Goal: Transaction & Acquisition: Purchase product/service

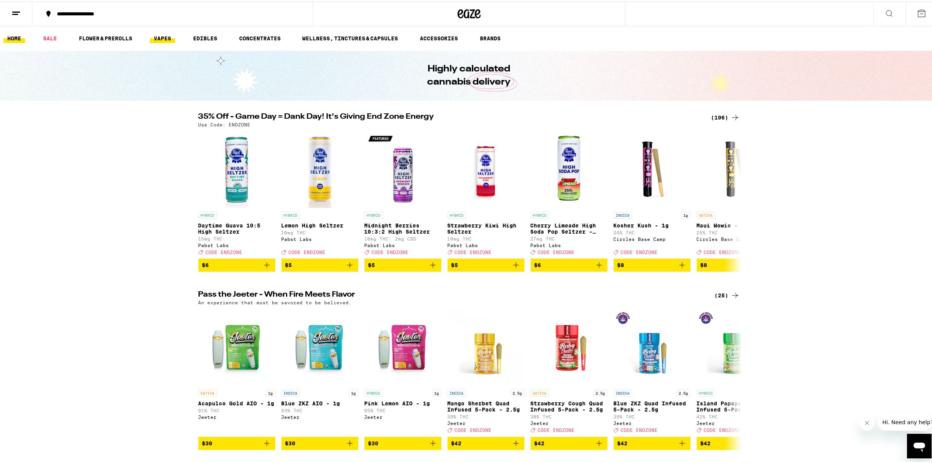
click at [161, 40] on link "VAPES" at bounding box center [162, 36] width 25 height 9
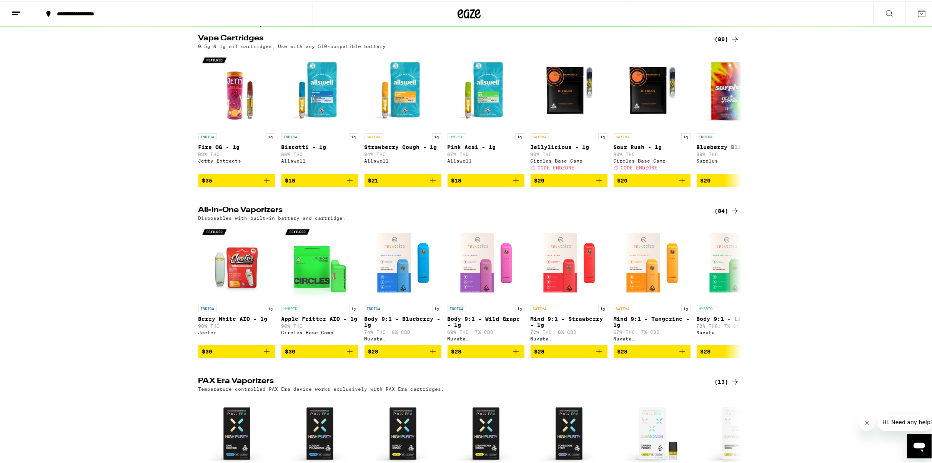
scroll to position [269, 0]
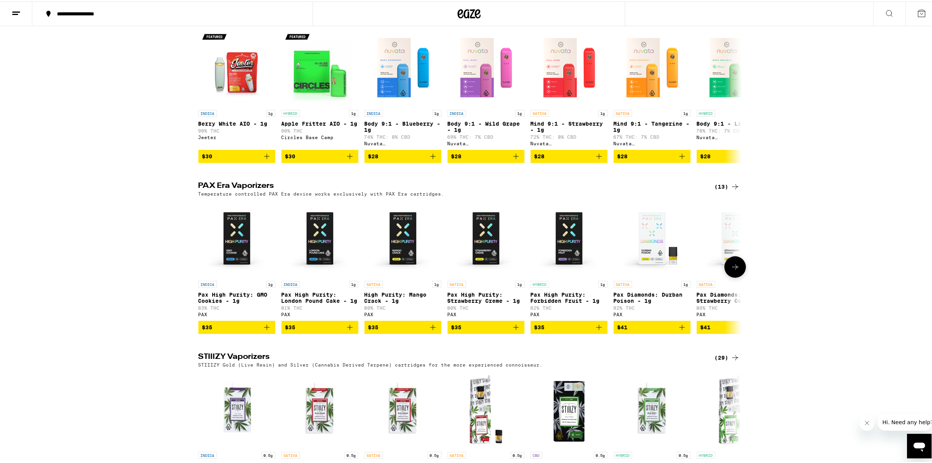
click at [264, 329] on icon "Add to bag" at bounding box center [266, 325] width 5 height 5
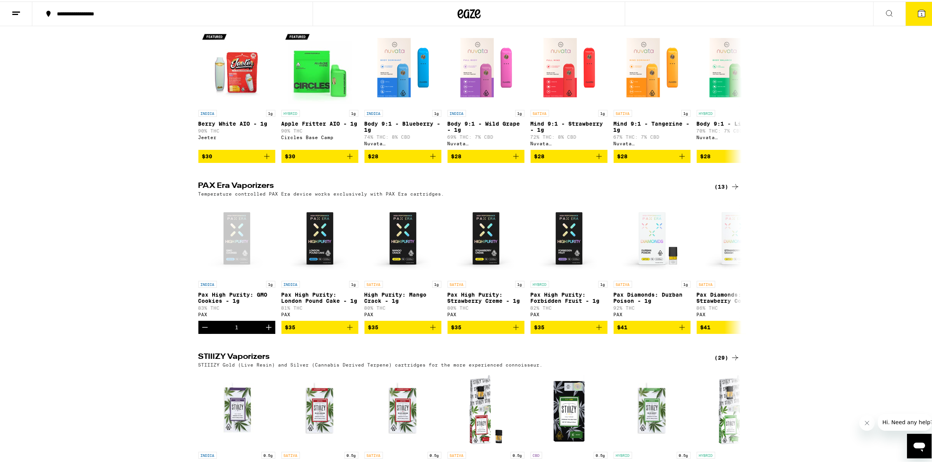
scroll to position [294, 0]
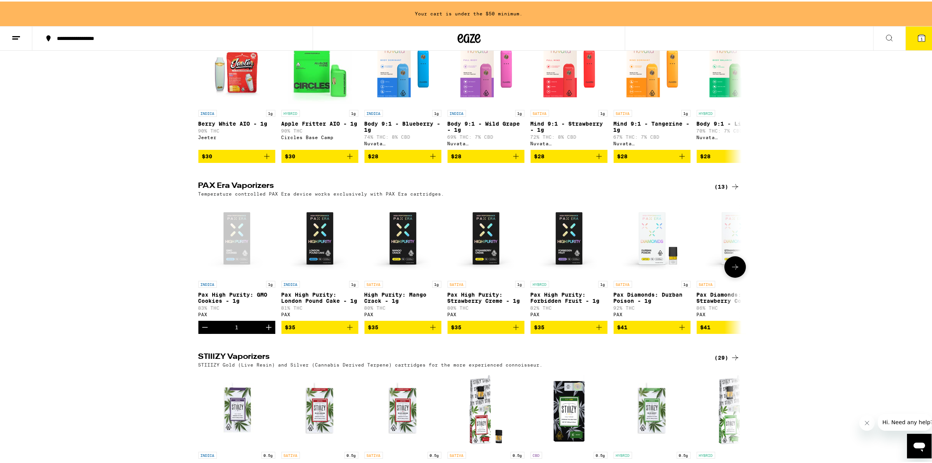
click at [345, 331] on icon "Add to bag" at bounding box center [349, 325] width 9 height 9
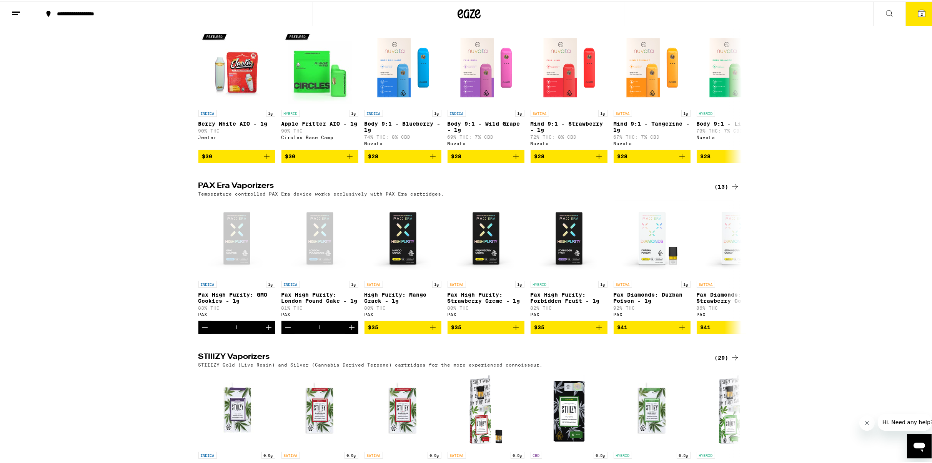
click at [721, 190] on div "(13)" at bounding box center [727, 185] width 25 height 9
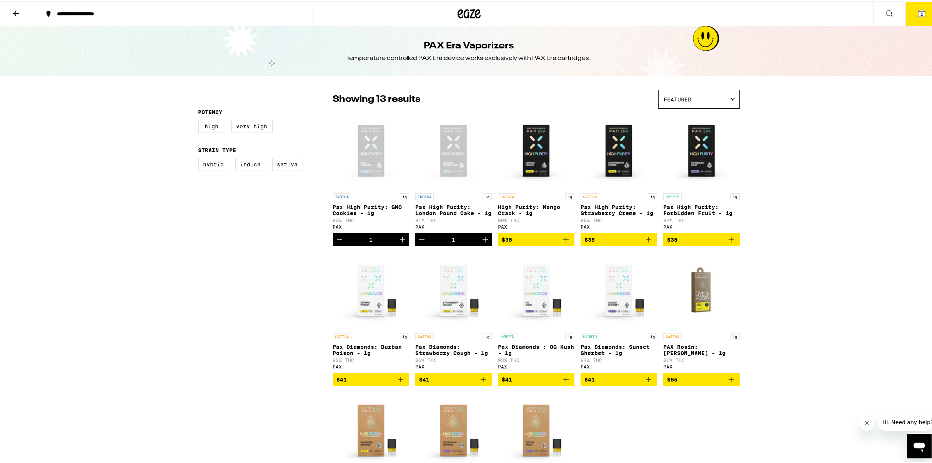
click at [886, 13] on icon at bounding box center [889, 12] width 6 height 6
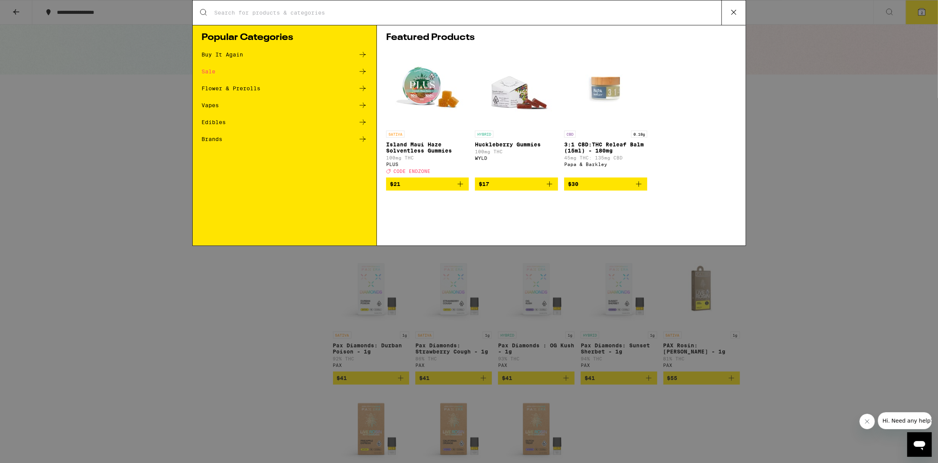
click at [836, 158] on div "Search for Products Popular Categories Buy It Again Sale Flower & Prerolls Vape…" at bounding box center [469, 231] width 938 height 463
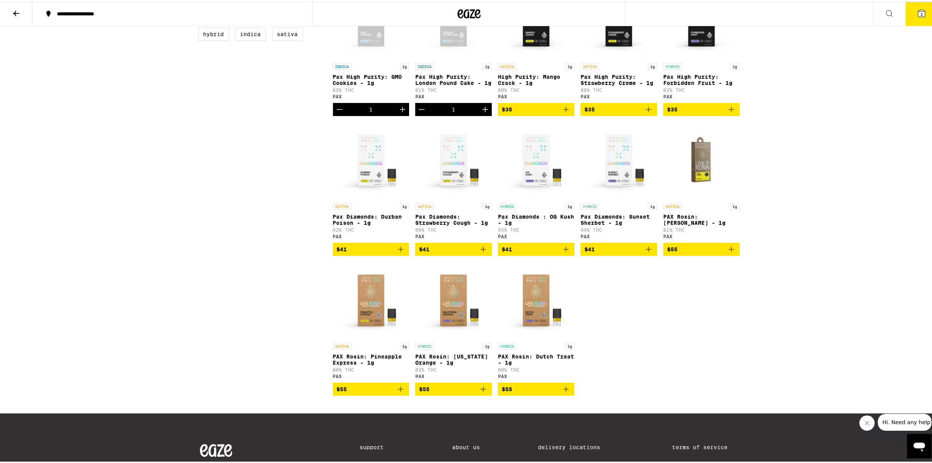
scroll to position [38, 0]
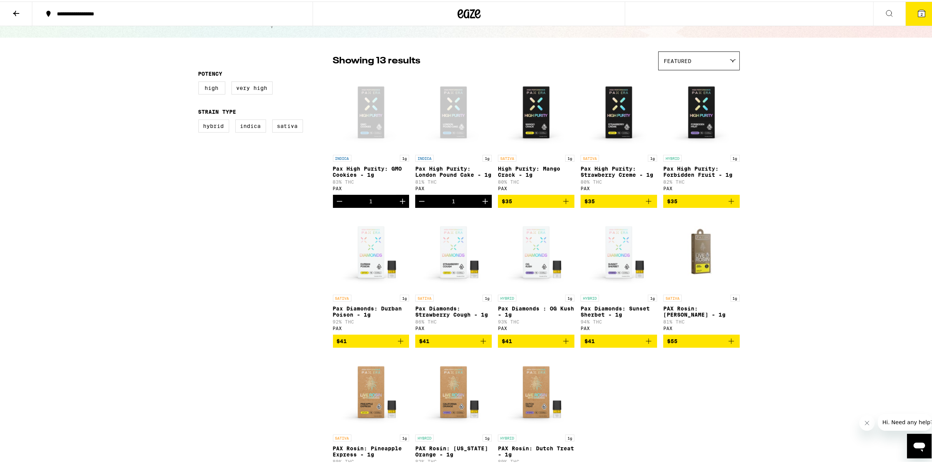
click at [885, 14] on icon at bounding box center [889, 11] width 9 height 9
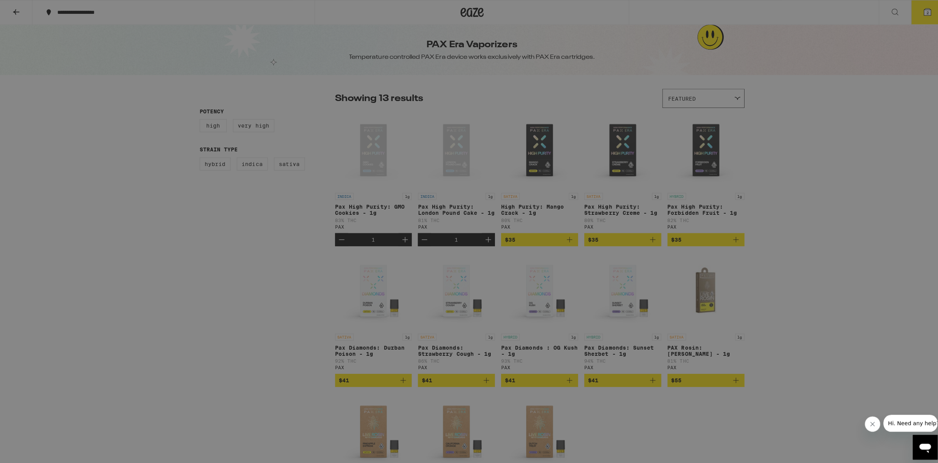
scroll to position [0, 0]
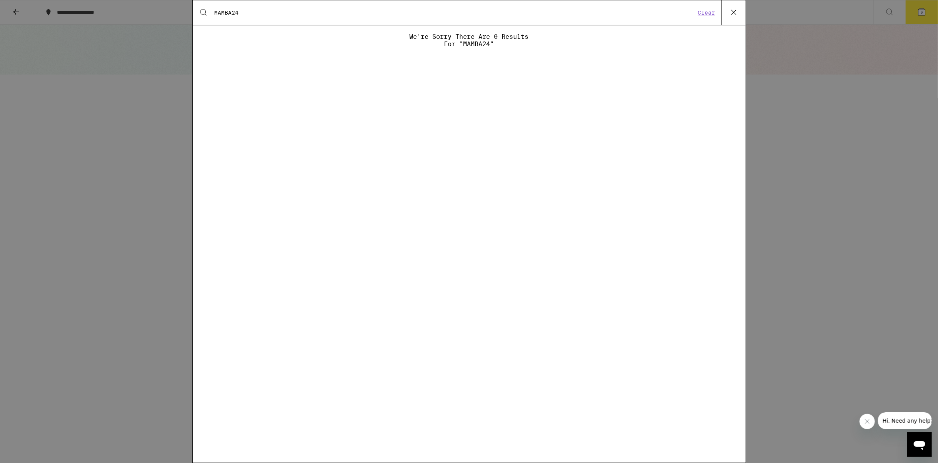
type input "MAMBA24"
click at [711, 12] on button "Clear" at bounding box center [707, 12] width 22 height 7
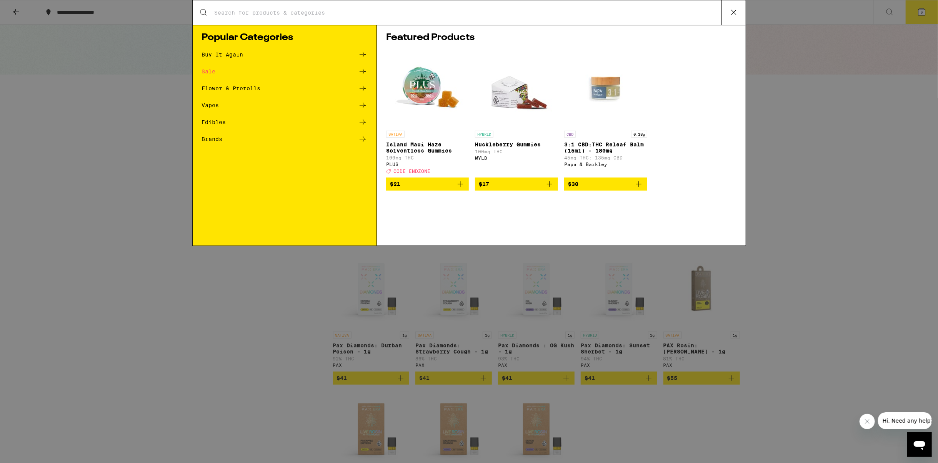
click at [733, 10] on icon at bounding box center [734, 13] width 12 height 12
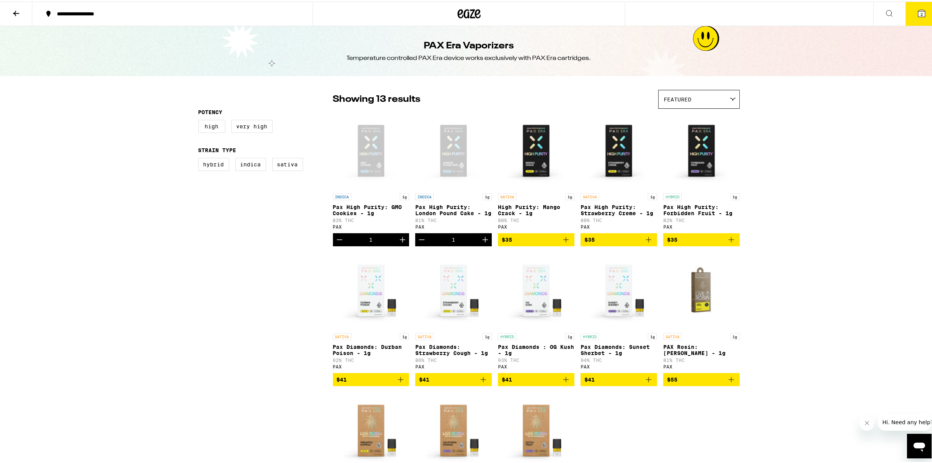
click at [16, 15] on icon at bounding box center [16, 11] width 9 height 9
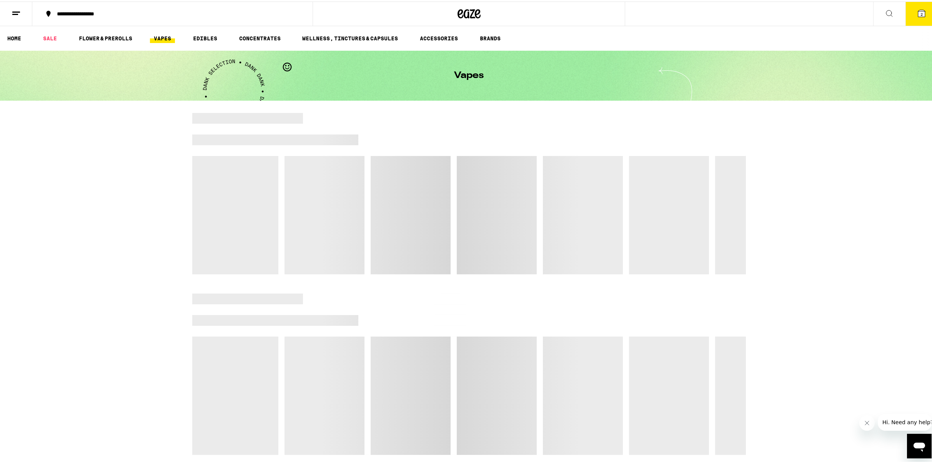
click at [886, 13] on icon at bounding box center [889, 12] width 6 height 6
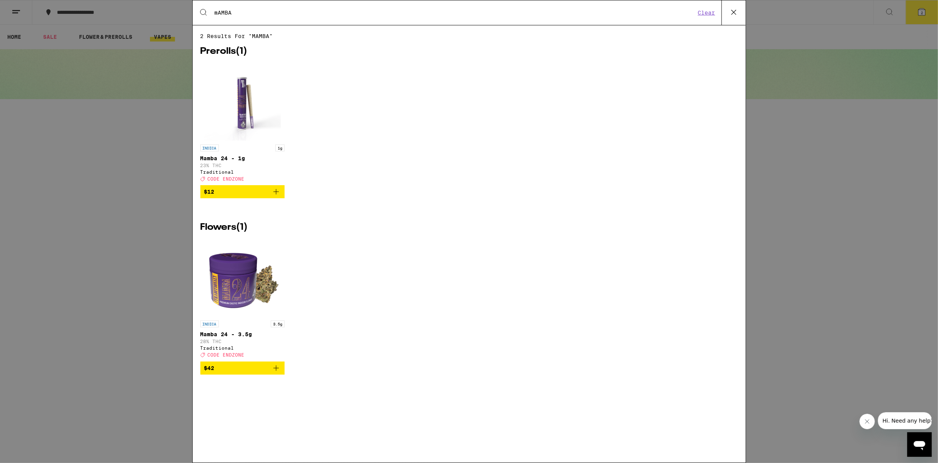
type input "mAMBA"
click at [256, 373] on span "$42" at bounding box center [242, 368] width 77 height 9
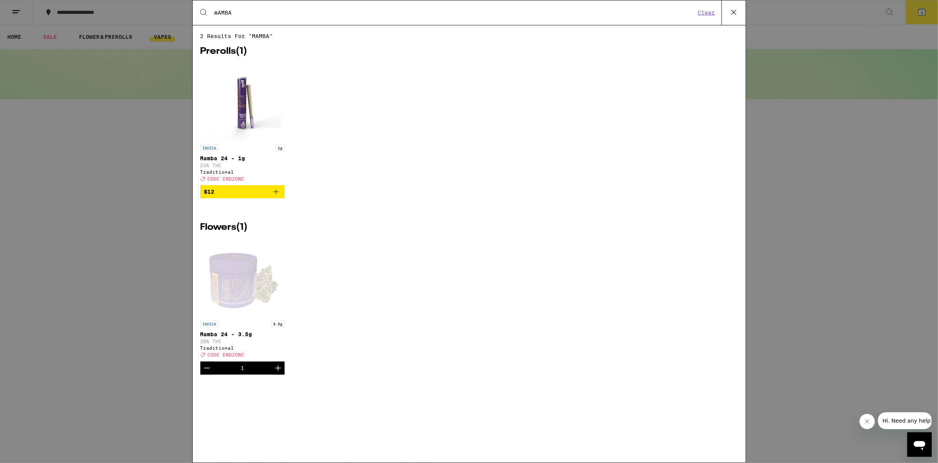
click at [700, 14] on button "Clear" at bounding box center [707, 12] width 22 height 7
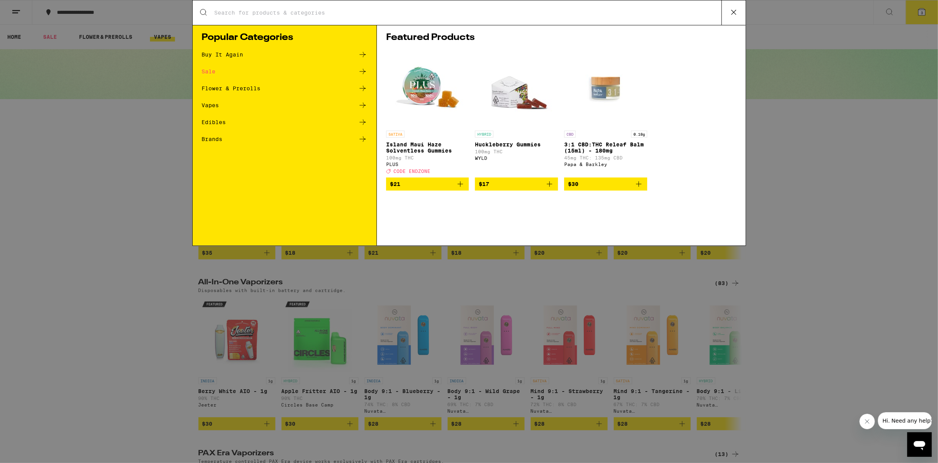
click at [233, 15] on input "Search for Products" at bounding box center [467, 12] width 507 height 7
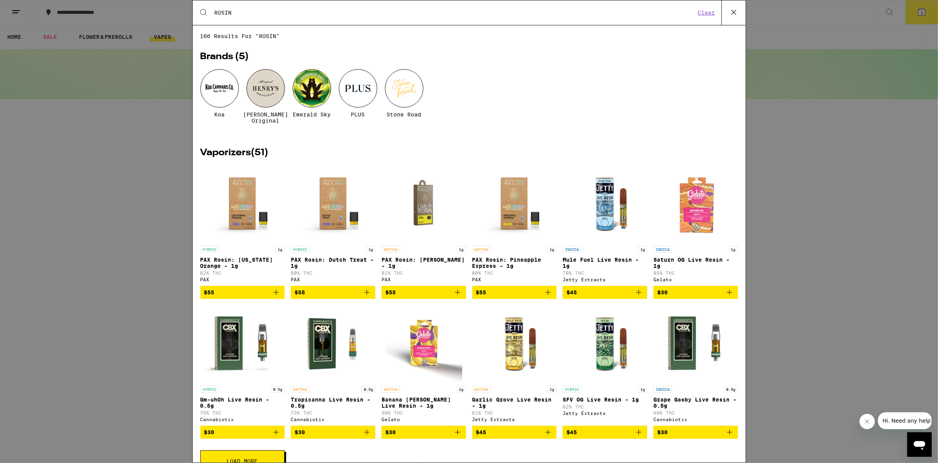
type input "ROSIN"
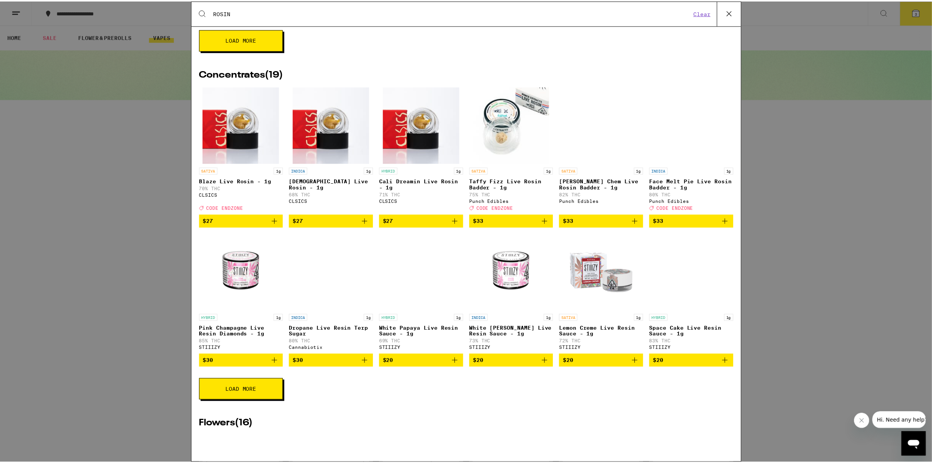
scroll to position [1115, 0]
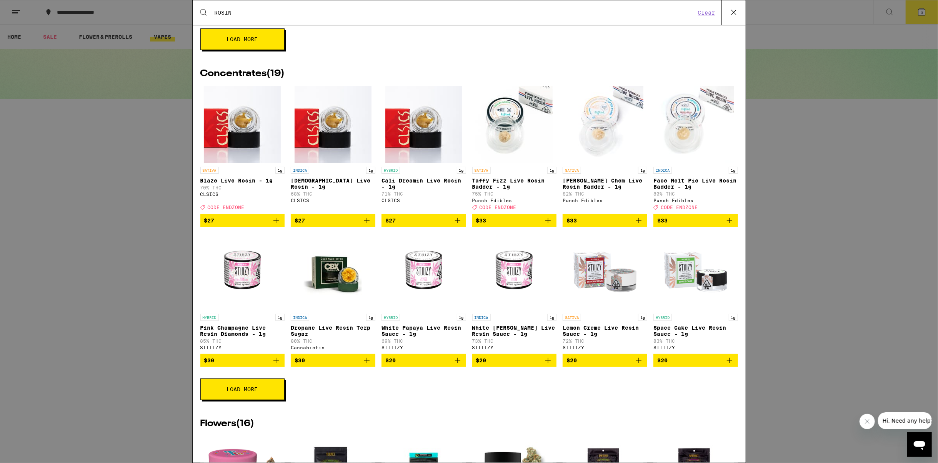
drag, startPoint x: 365, startPoint y: 253, endPoint x: 369, endPoint y: 264, distance: 11.4
click at [365, 223] on icon "Add to bag" at bounding box center [366, 220] width 5 height 5
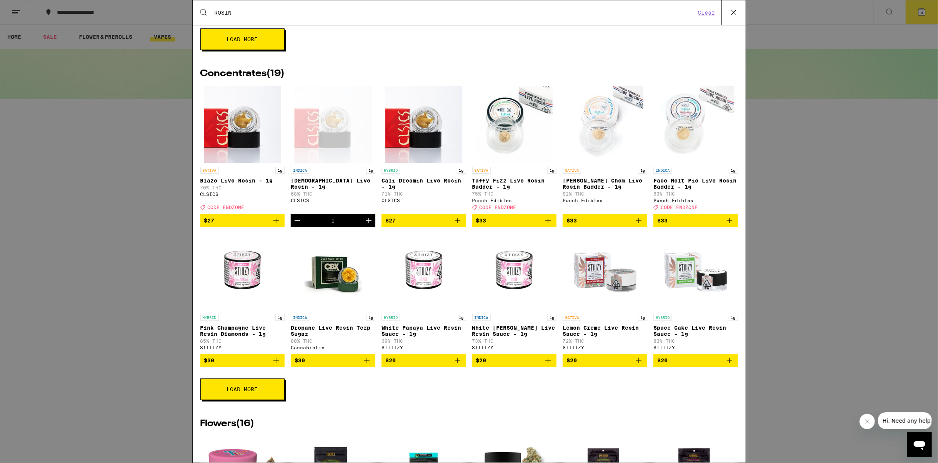
click at [544, 225] on icon "Add to bag" at bounding box center [547, 220] width 9 height 9
click at [725, 225] on icon "Add to bag" at bounding box center [729, 220] width 9 height 9
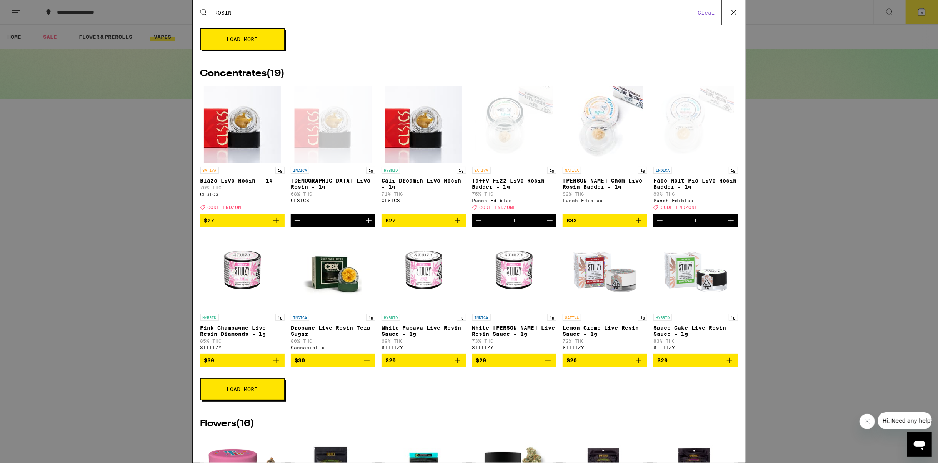
click at [733, 11] on icon at bounding box center [733, 12] width 5 height 5
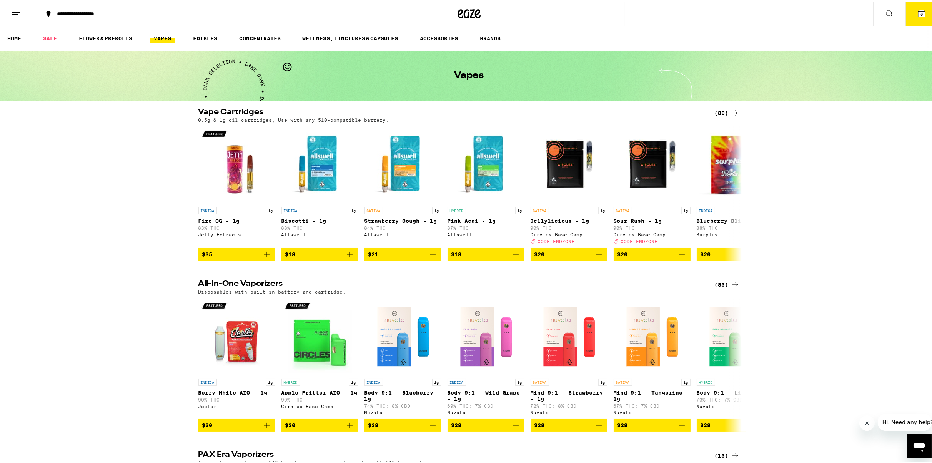
click at [921, 13] on span "6" at bounding box center [922, 12] width 2 height 5
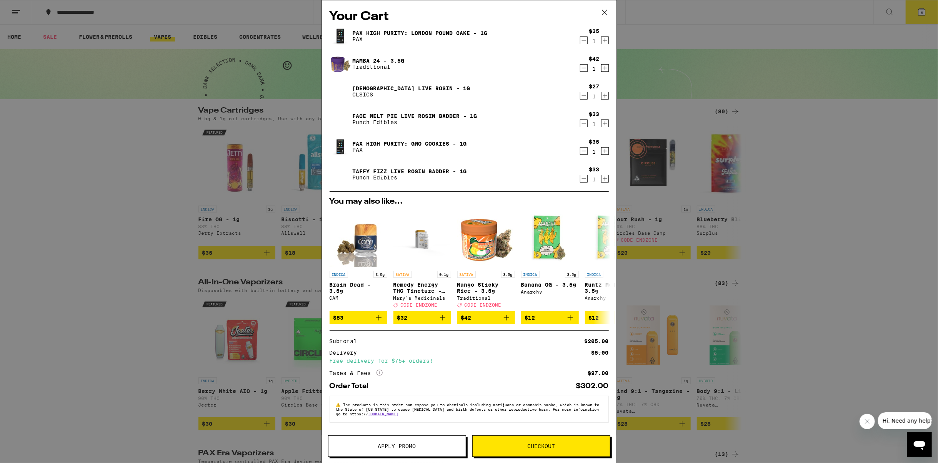
click at [391, 446] on span "Apply Promo" at bounding box center [397, 446] width 38 height 5
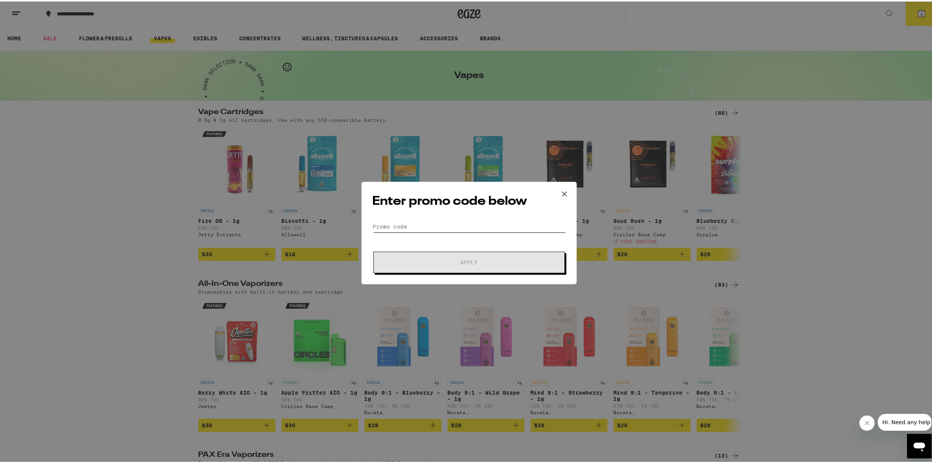
click at [402, 221] on input "Promo Code" at bounding box center [469, 226] width 193 height 12
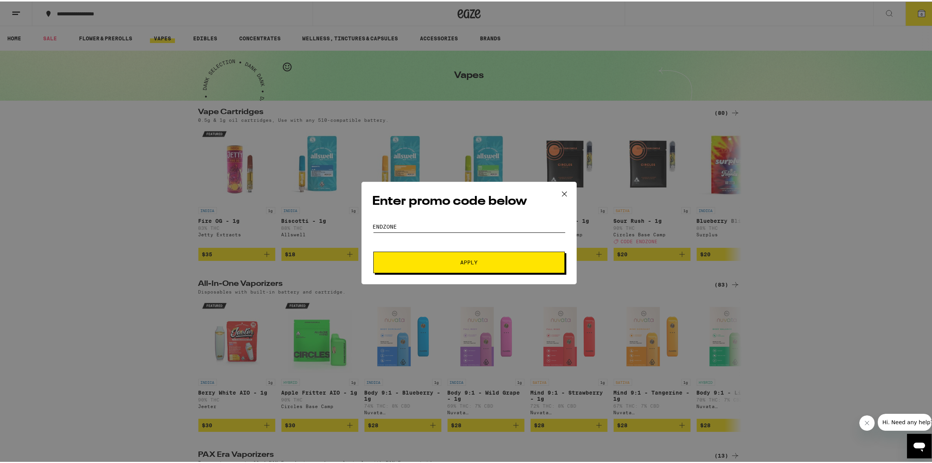
type input "endzone"
click at [463, 257] on button "Apply" at bounding box center [469, 261] width 192 height 22
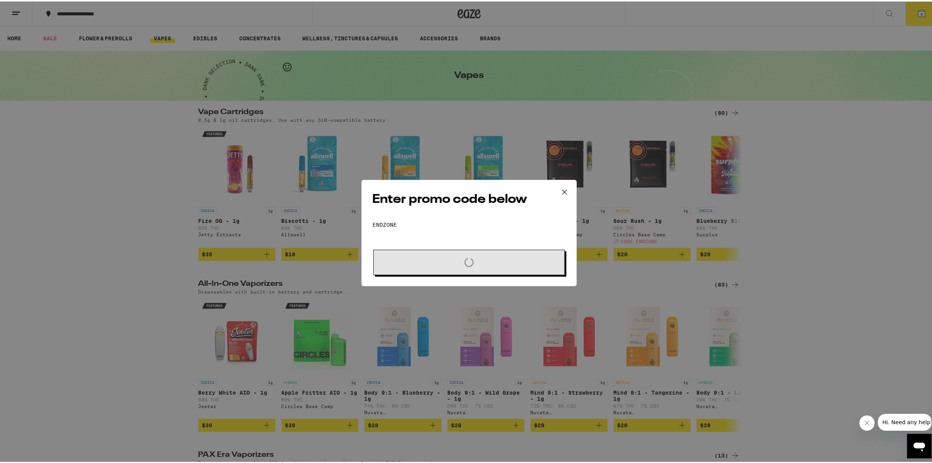
click at [449, 202] on h2 "Enter promo code below" at bounding box center [469, 198] width 193 height 17
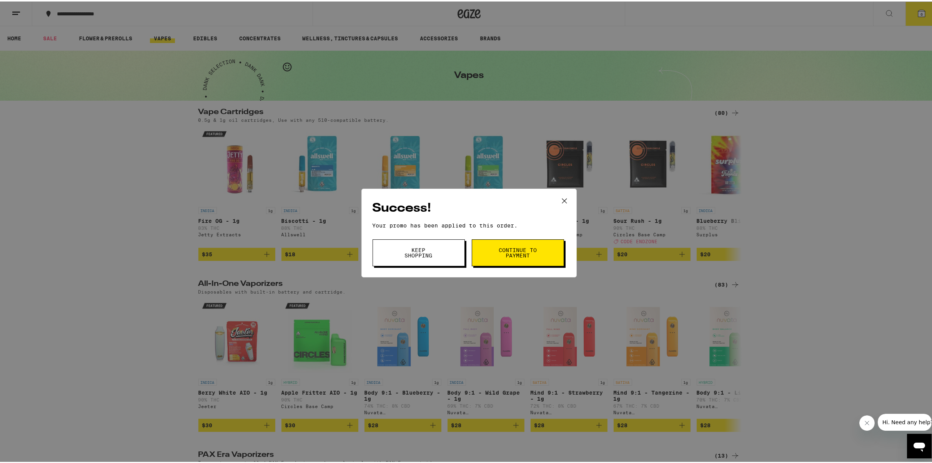
click at [500, 255] on span "Continue to payment" at bounding box center [517, 251] width 39 height 11
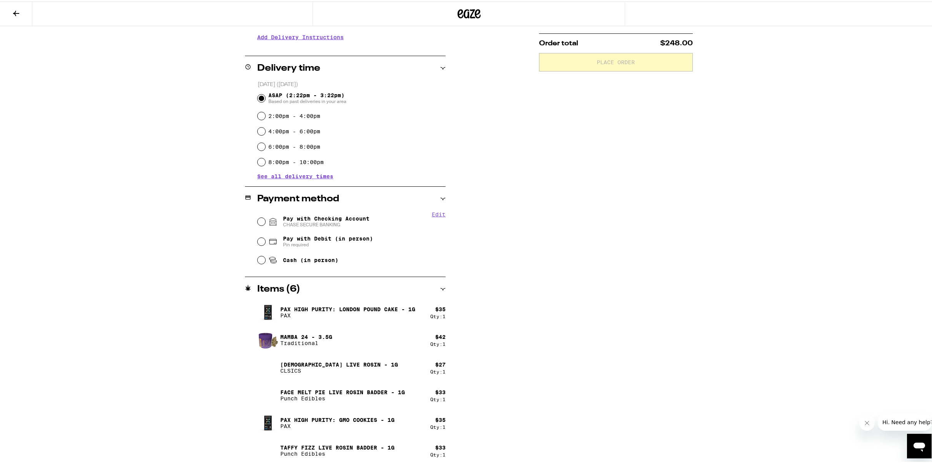
scroll to position [163, 0]
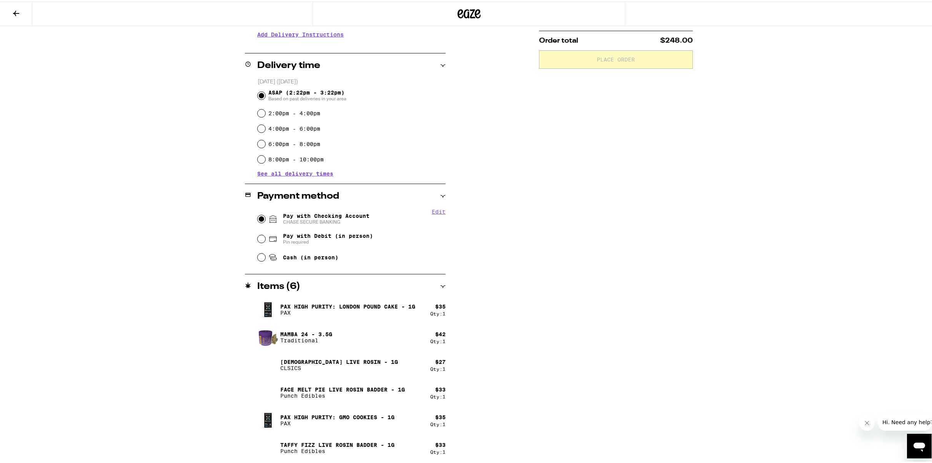
click at [258, 219] on input "Pay with Checking Account CHASE SECURE BANKING" at bounding box center [262, 218] width 8 height 8
radio input "true"
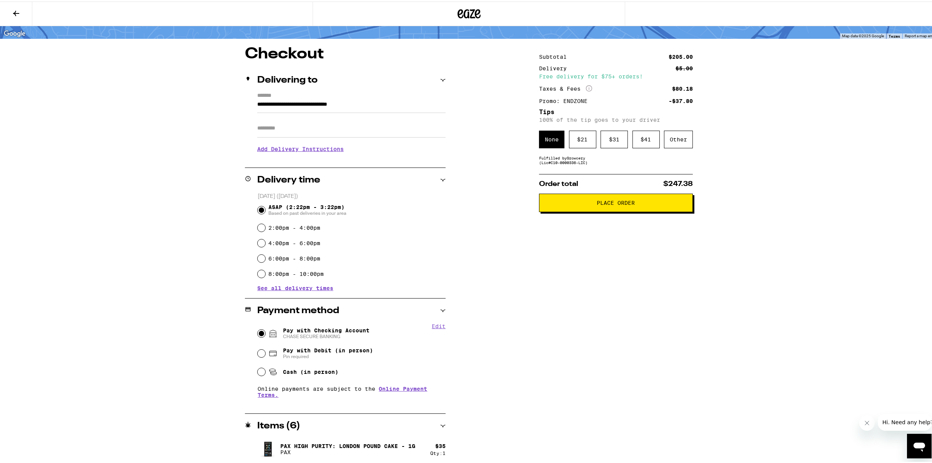
scroll to position [38, 0]
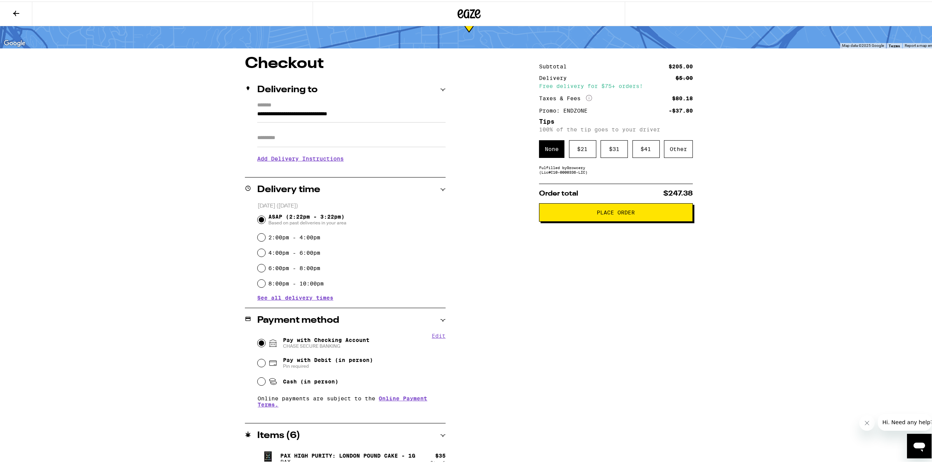
click at [100, 153] on div "**********" at bounding box center [469, 288] width 938 height 652
click at [676, 149] on div "Other" at bounding box center [678, 148] width 29 height 18
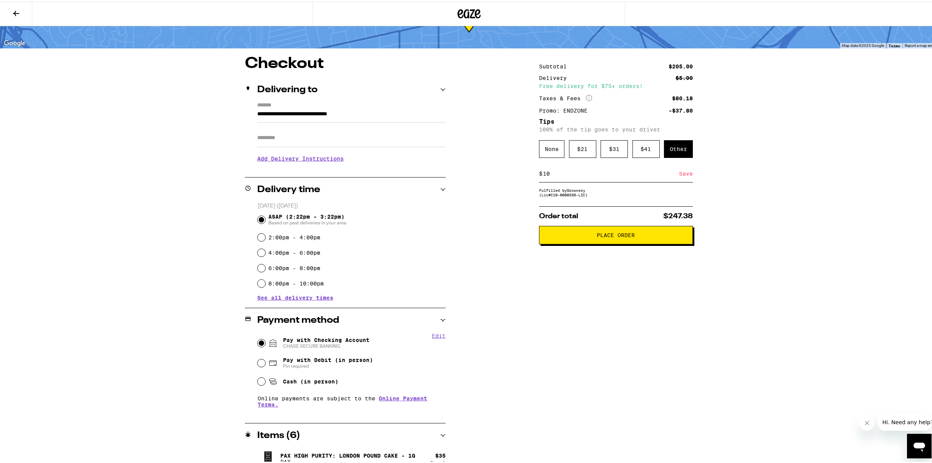
click at [699, 298] on div "**********" at bounding box center [469, 334] width 554 height 559
click at [627, 195] on div "Fulfilled by Growcery (Lic# C10-0000336-LIC )" at bounding box center [616, 191] width 154 height 9
click at [682, 175] on div "Save" at bounding box center [686, 172] width 14 height 17
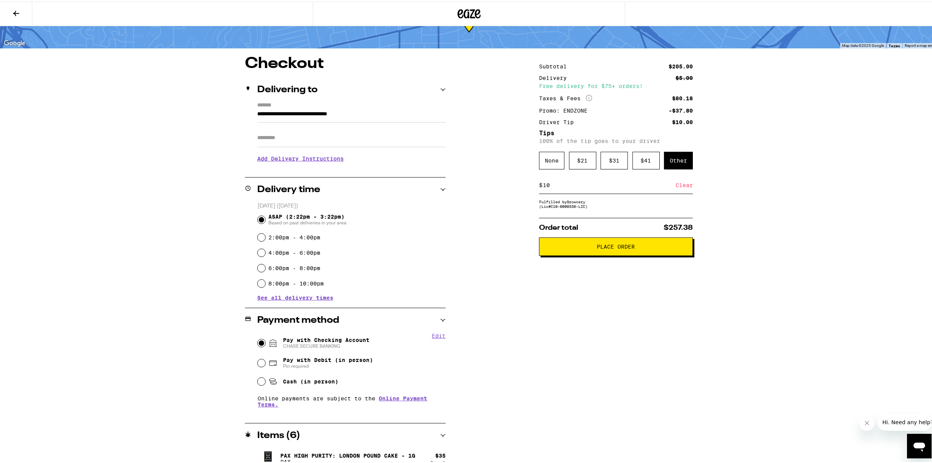
click at [545, 186] on input "10" at bounding box center [609, 183] width 133 height 7
type input "12"
click at [680, 185] on div "Save" at bounding box center [686, 183] width 14 height 17
click at [615, 248] on span "Place Order" at bounding box center [616, 245] width 38 height 5
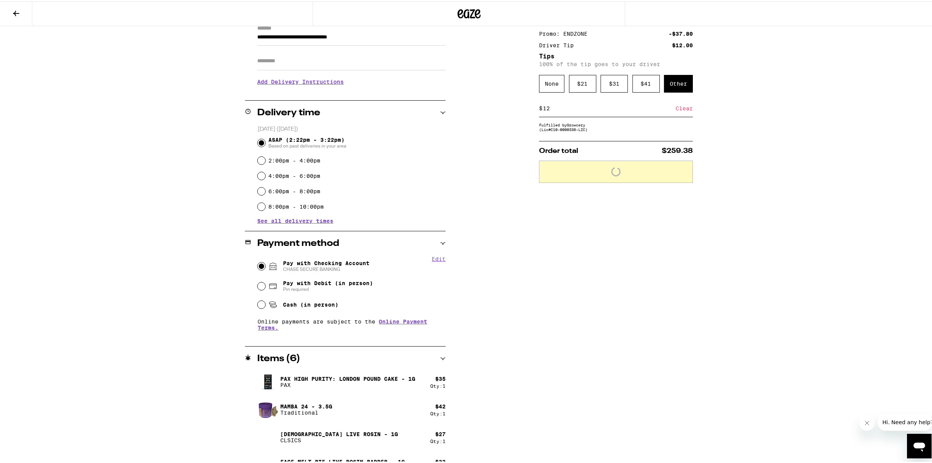
scroll to position [188, 0]
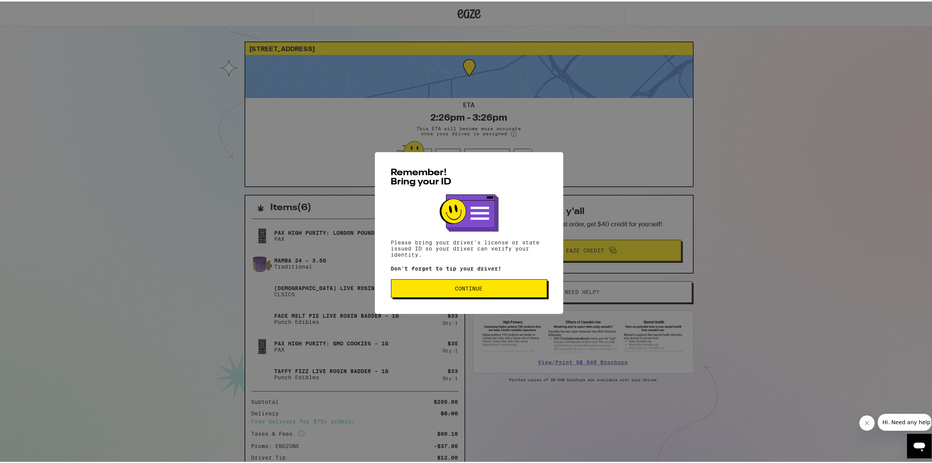
click at [467, 289] on span "Continue" at bounding box center [469, 287] width 28 height 5
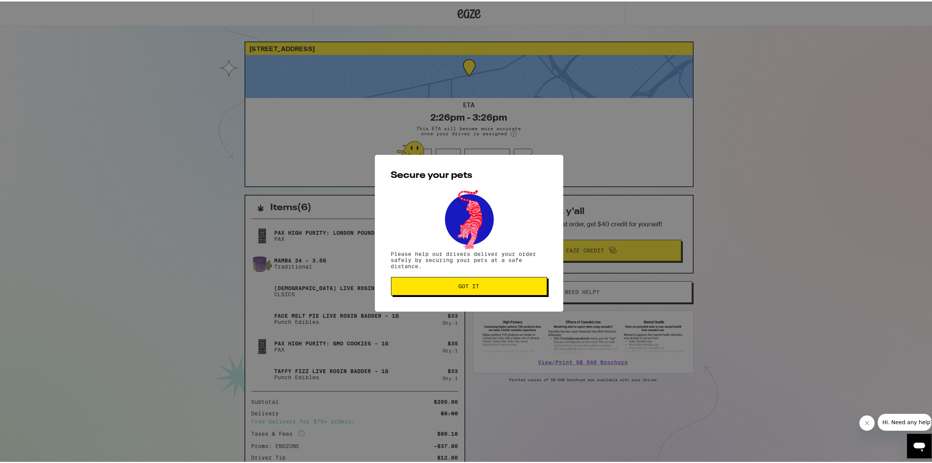
click at [467, 288] on span "Got it" at bounding box center [469, 284] width 21 height 5
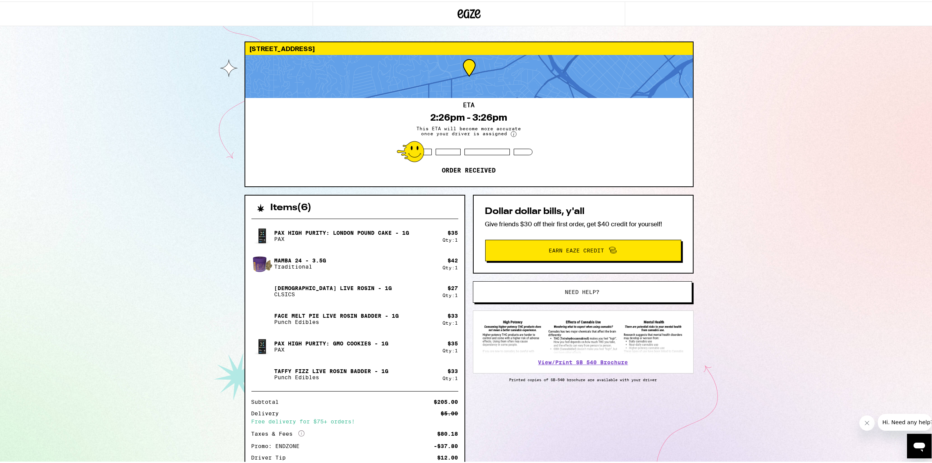
scroll to position [38, 0]
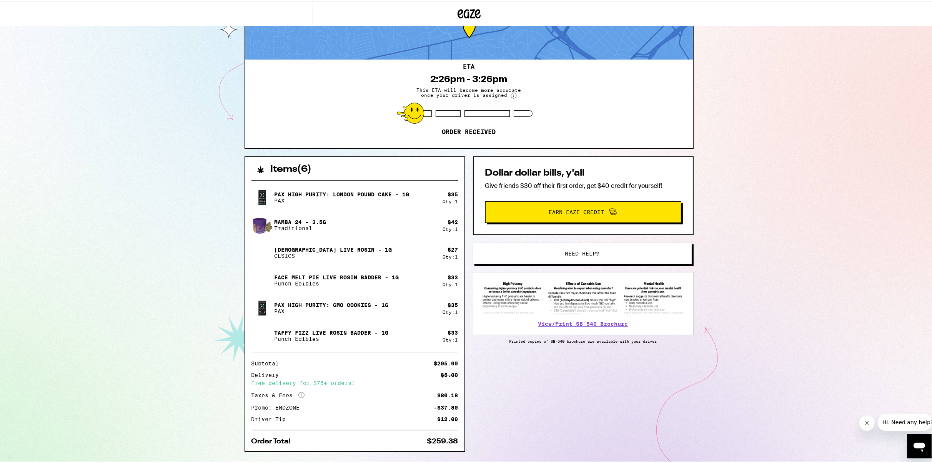
click at [62, 107] on div "[STREET_ADDRESS] ETA 2:26pm - 3:26pm This ETA will become more accurate once yo…" at bounding box center [469, 222] width 938 height 520
